Goal: Navigation & Orientation: Find specific page/section

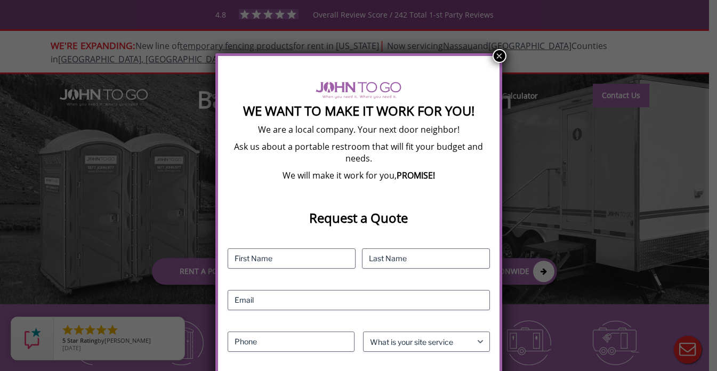
click at [499, 59] on button "×" at bounding box center [499, 56] width 14 height 14
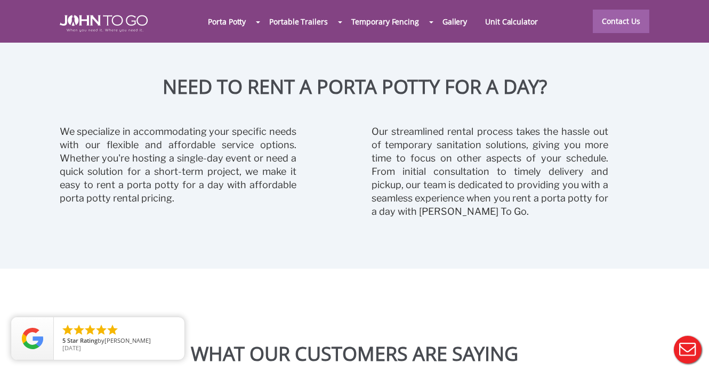
scroll to position [2346, 0]
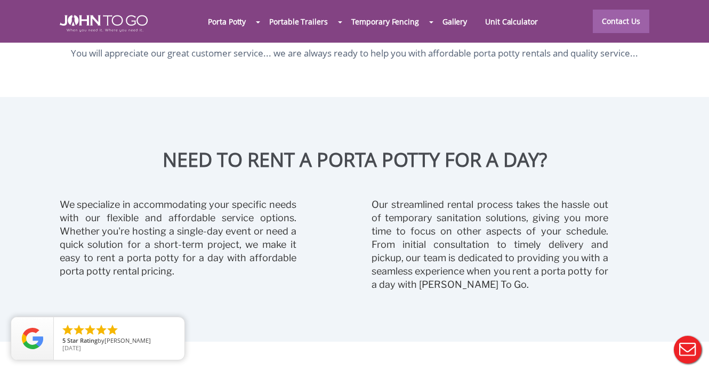
click at [460, 26] on div at bounding box center [354, 185] width 709 height 371
click at [448, 19] on link "Gallery" at bounding box center [454, 21] width 43 height 23
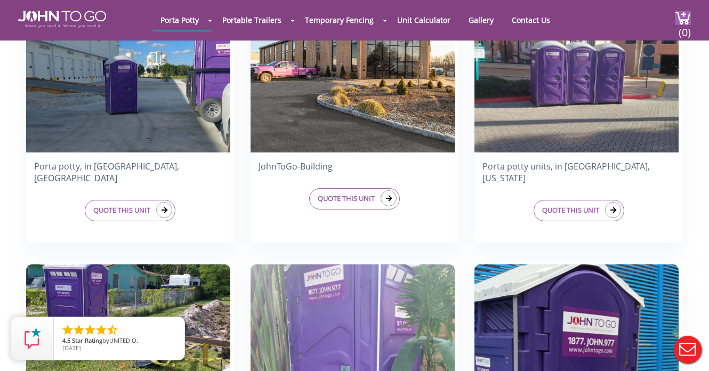
scroll to position [692, 0]
